Goal: Navigation & Orientation: Find specific page/section

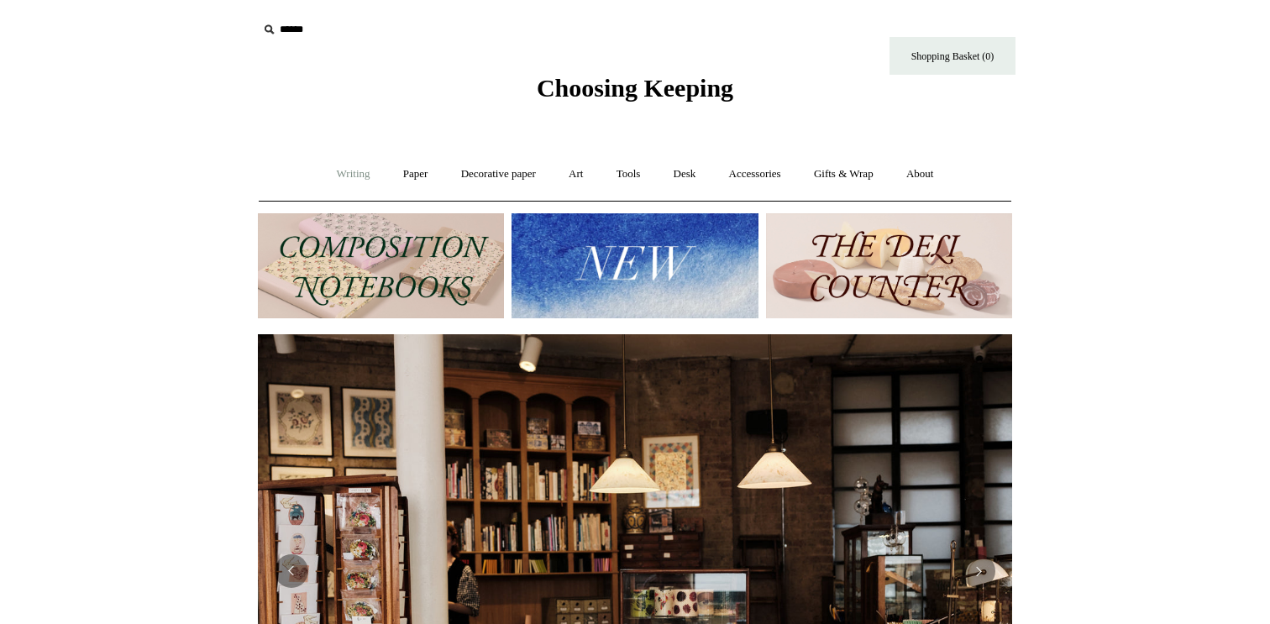
click at [355, 172] on link "Writing +" at bounding box center [354, 174] width 64 height 45
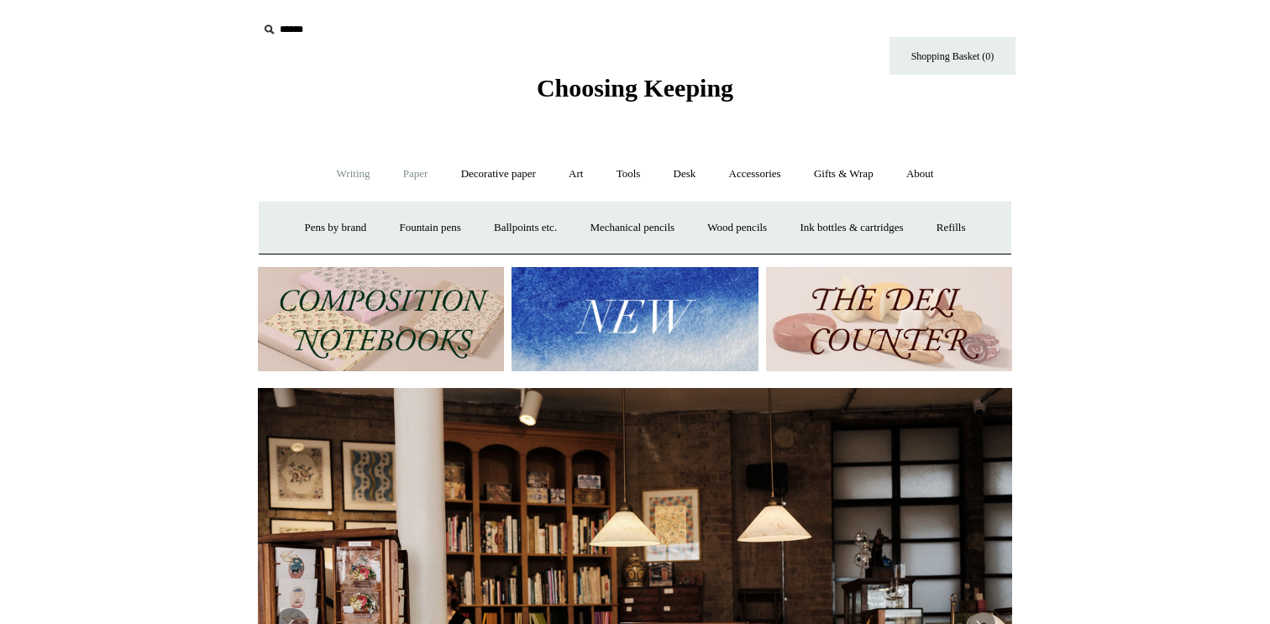
click at [407, 172] on link "Paper +" at bounding box center [415, 174] width 55 height 45
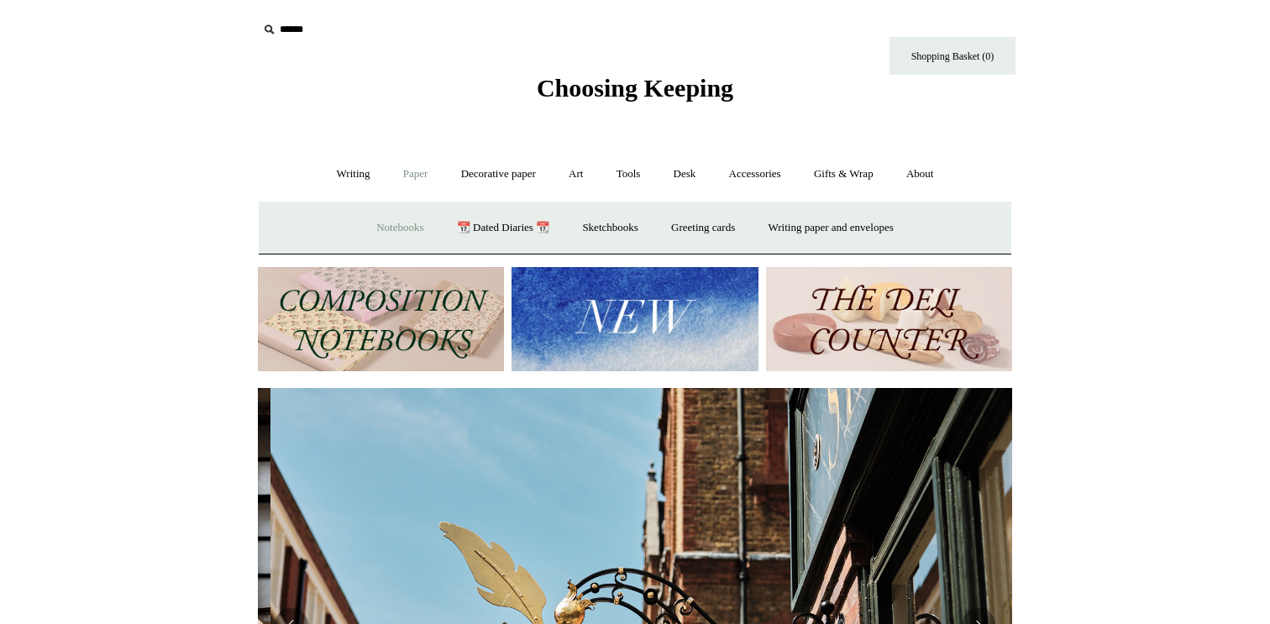
scroll to position [0, 755]
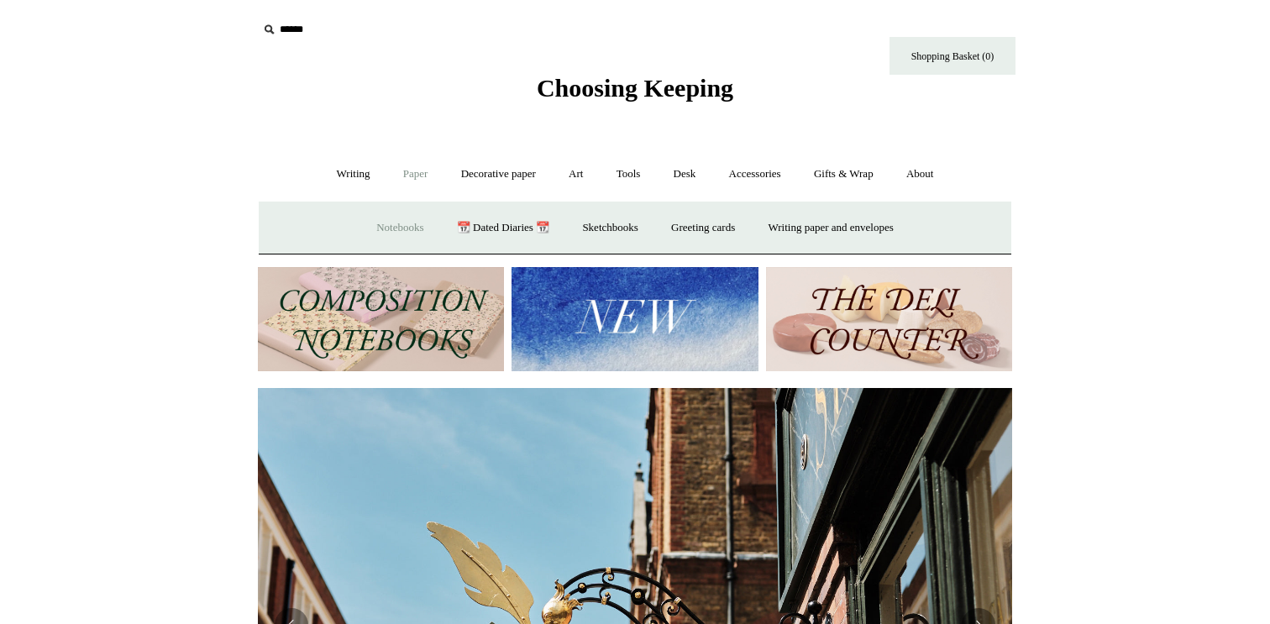
click at [399, 234] on link "Notebooks +" at bounding box center [399, 228] width 77 height 45
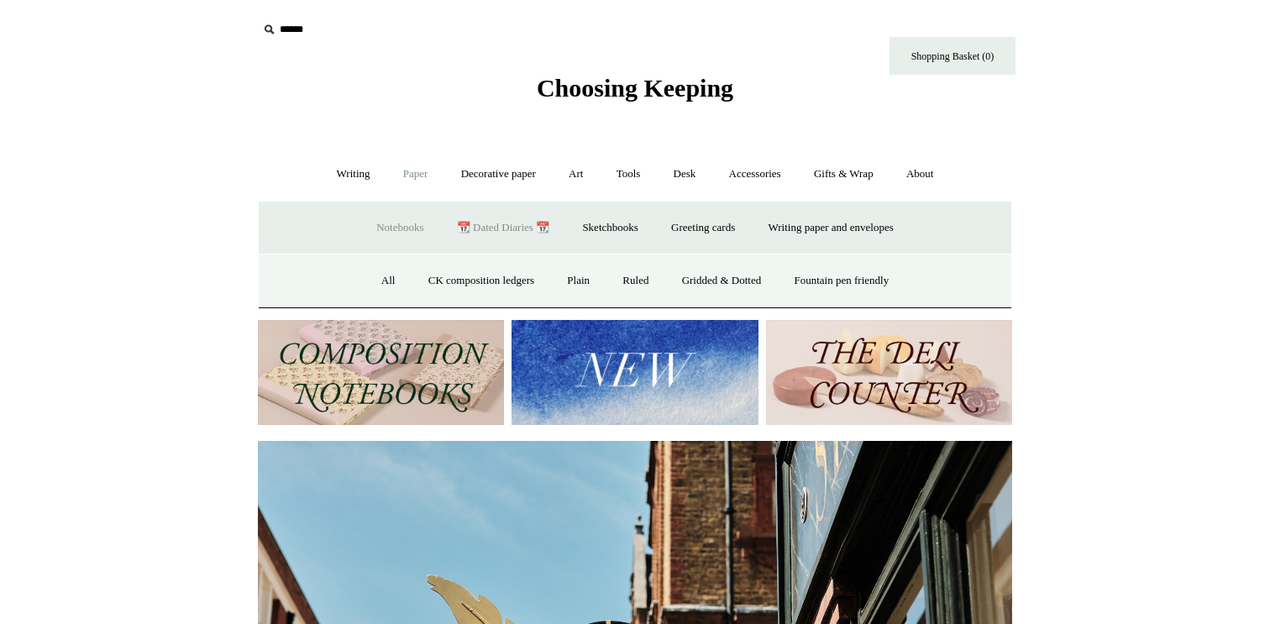
click at [523, 222] on link "📆 Dated Diaries 📆" at bounding box center [503, 228] width 123 height 45
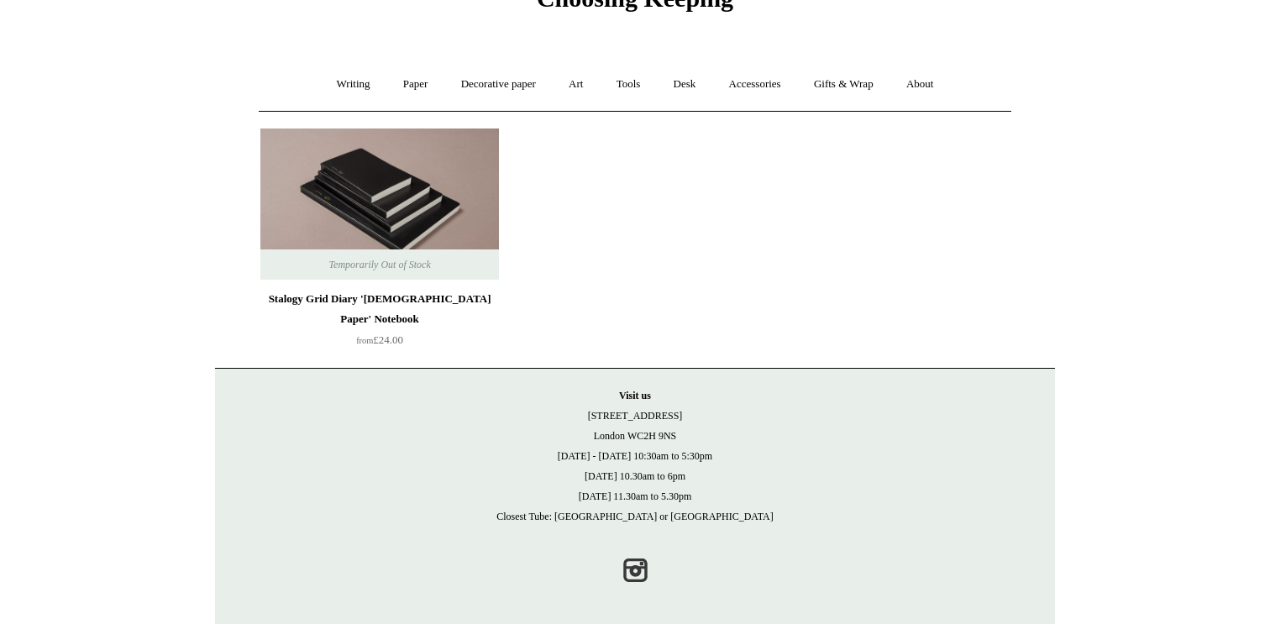
scroll to position [88, 0]
click at [414, 88] on link "Paper +" at bounding box center [415, 86] width 55 height 45
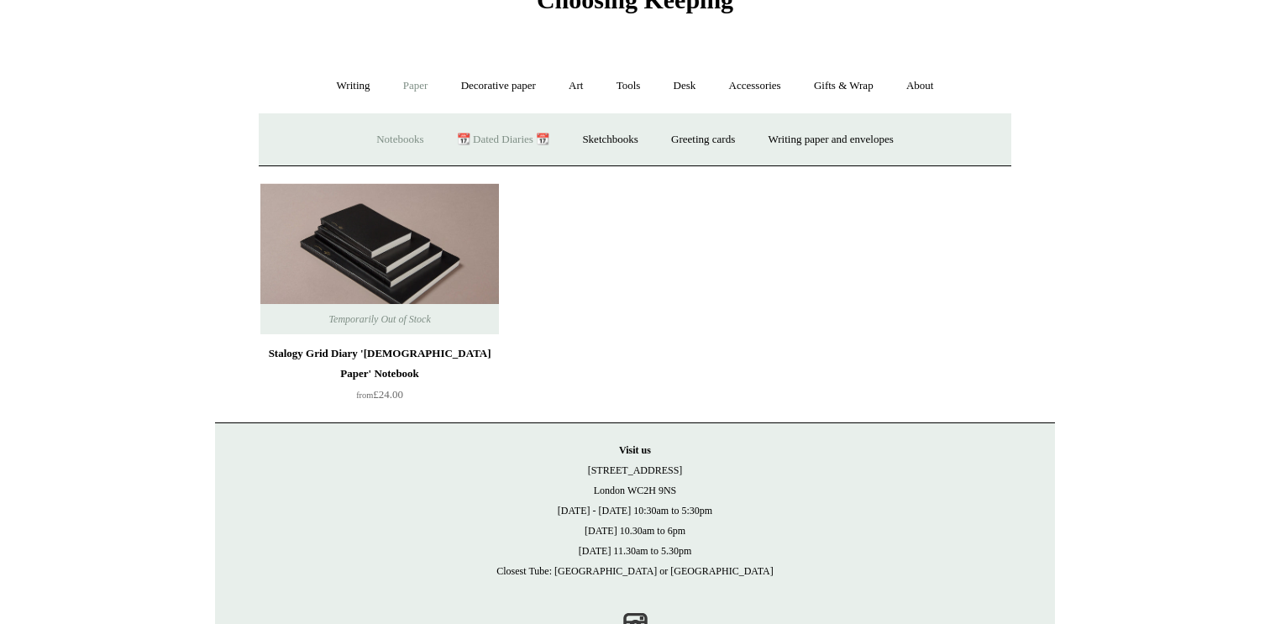
click at [381, 145] on link "Notebooks +" at bounding box center [399, 140] width 77 height 45
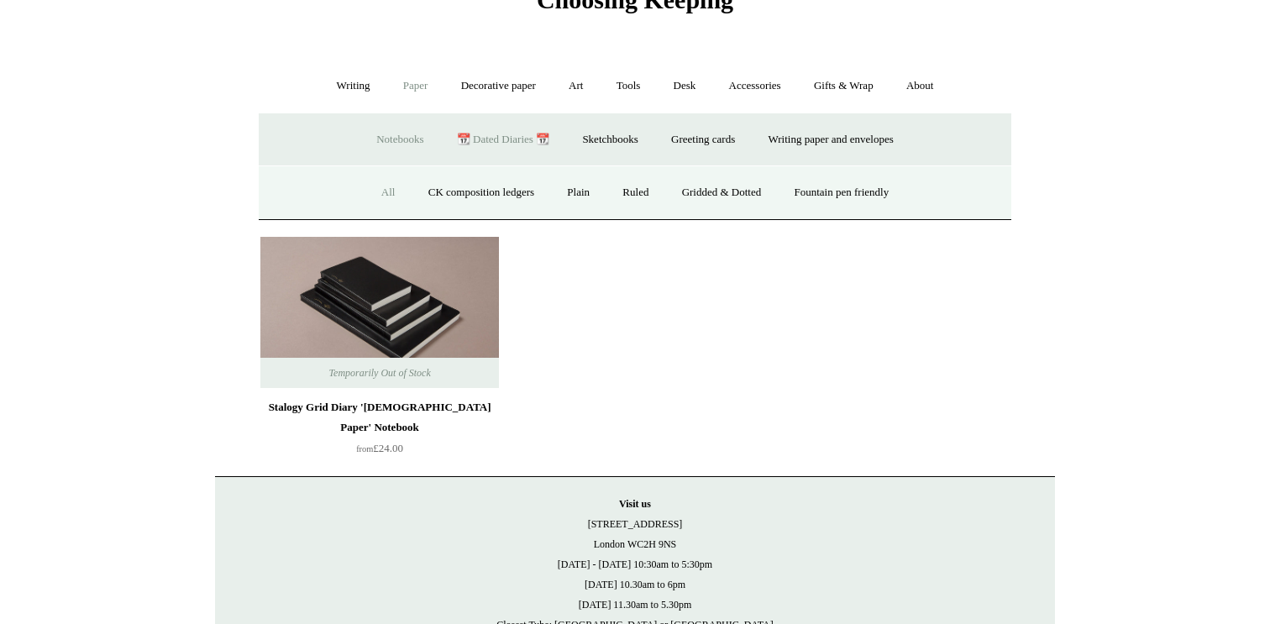
click at [375, 199] on link "All" at bounding box center [388, 193] width 45 height 45
